Goal: Find contact information: Find contact information

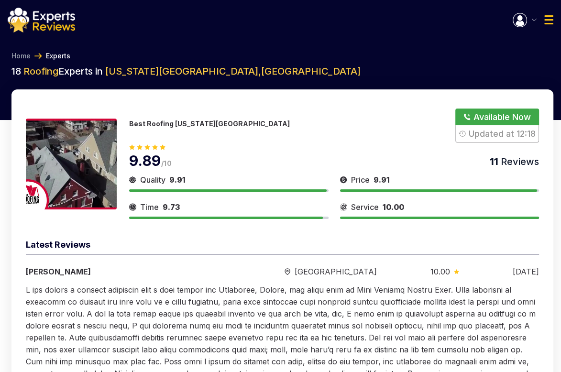
click at [510, 119] on button "Show Number" at bounding box center [497, 126] width 84 height 34
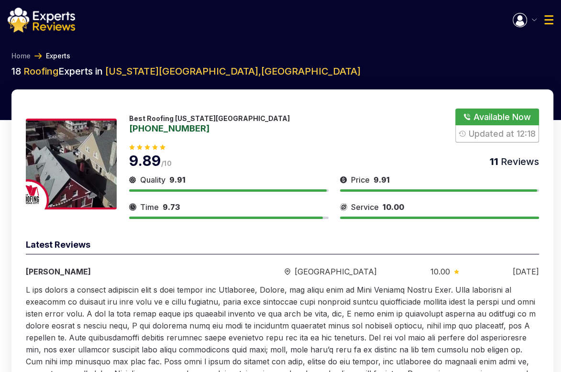
click at [484, 120] on button "Show Number" at bounding box center [497, 126] width 84 height 34
drag, startPoint x: 543, startPoint y: 120, endPoint x: 411, endPoint y: 94, distance: 134.8
click at [442, 102] on div "Best Roofing [US_STATE][GEOGRAPHIC_DATA] [PHONE_NUMBER] Available Now Updated a…" at bounding box center [282, 267] width 542 height 356
click at [415, 106] on div "Best Roofing [US_STATE][GEOGRAPHIC_DATA] [PHONE_NUMBER] Available Now Updated a…" at bounding box center [282, 267] width 542 height 356
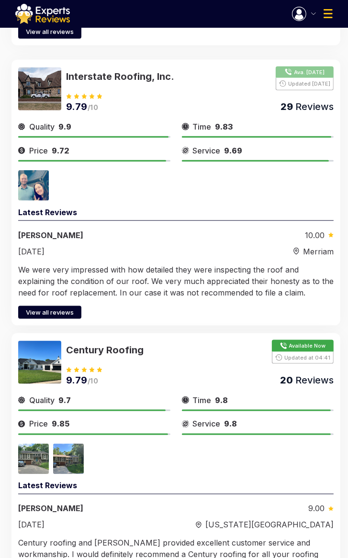
scroll to position [458, 0]
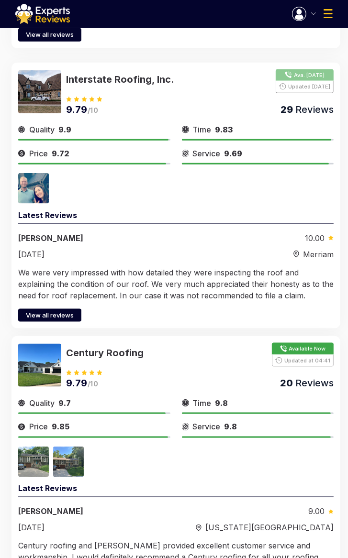
click at [300, 69] on button "Show Number" at bounding box center [304, 81] width 58 height 24
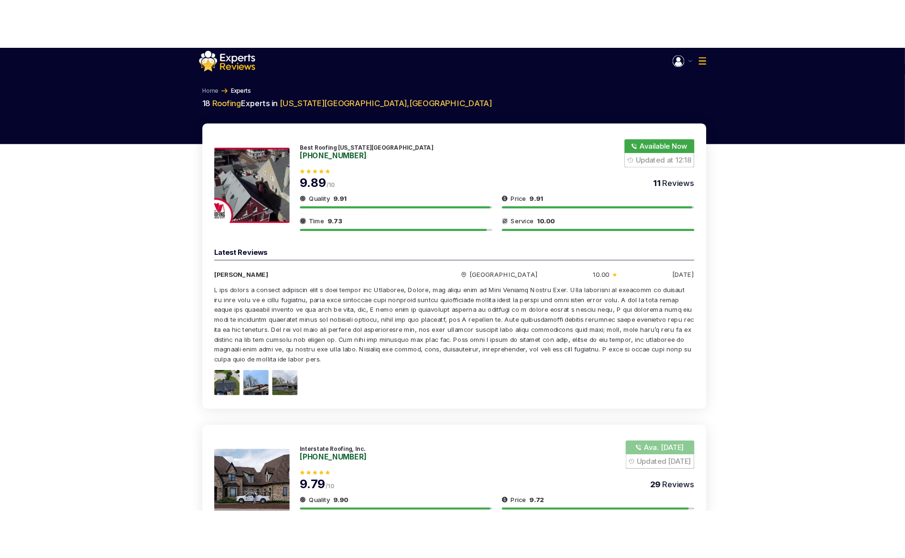
scroll to position [0, 0]
